Goal: Information Seeking & Learning: Learn about a topic

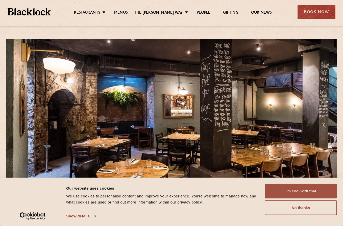
click at [290, 187] on button "I'm cool with that" at bounding box center [301, 191] width 72 height 15
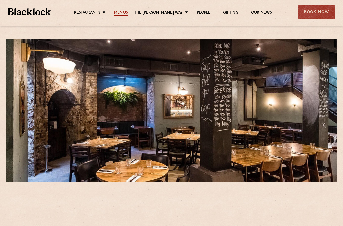
click at [125, 14] on link "Menus" at bounding box center [121, 13] width 14 height 6
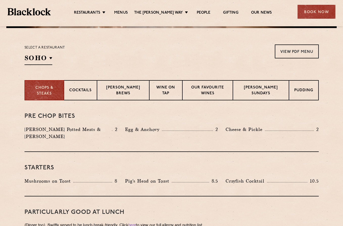
scroll to position [153, 0]
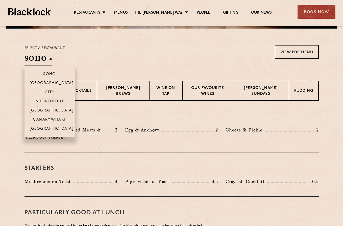
click at [49, 55] on h2 "SOHO" at bounding box center [38, 59] width 28 height 11
click at [57, 92] on li "City" at bounding box center [49, 91] width 50 height 9
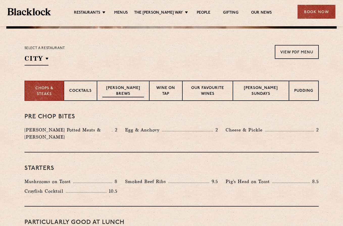
click at [125, 95] on p "[PERSON_NAME] Brews" at bounding box center [122, 91] width 41 height 12
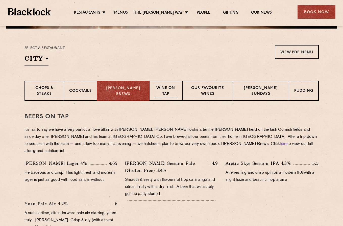
click at [162, 95] on p "Wine on Tap" at bounding box center [165, 91] width 22 height 12
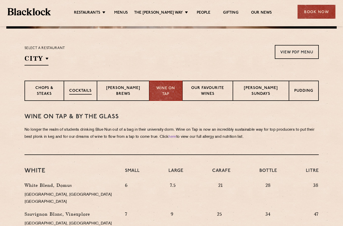
click at [91, 85] on div "Cocktails" at bounding box center [80, 91] width 33 height 20
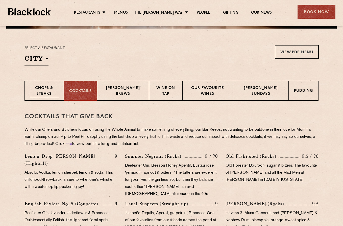
click at [43, 89] on p "Chops & Steaks" at bounding box center [44, 91] width 29 height 12
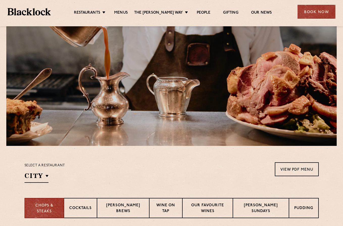
scroll to position [0, 0]
